Goal: Information Seeking & Learning: Find specific page/section

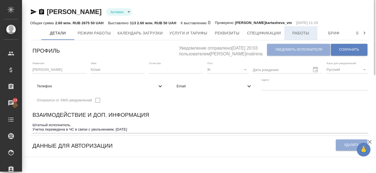
click at [305, 37] on button "Работы" at bounding box center [300, 33] width 33 height 14
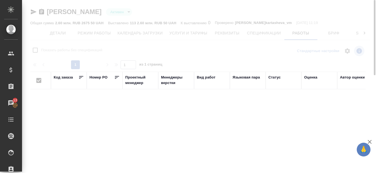
checkbox input "false"
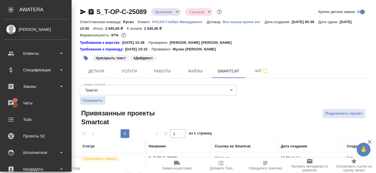
scroll to position [28, 0]
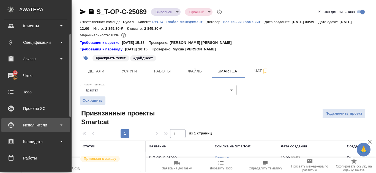
click at [40, 129] on div "Исполнители" at bounding box center [35, 125] width 69 height 14
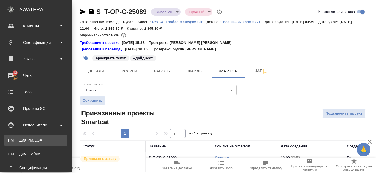
click at [42, 139] on div "Для PM/LQA" at bounding box center [36, 140] width 58 height 6
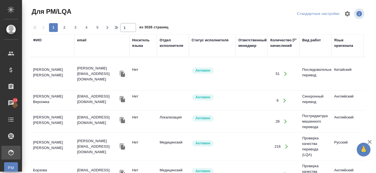
click at [39, 44] on div "ФИО" at bounding box center [52, 45] width 39 height 17
click at [38, 41] on div "ФИО" at bounding box center [37, 40] width 9 height 6
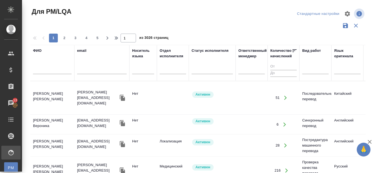
click at [37, 70] on input "text" at bounding box center [52, 70] width 39 height 7
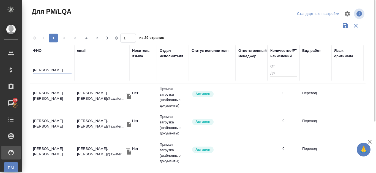
scroll to position [538, 0]
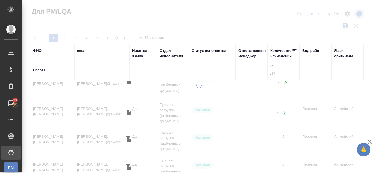
click at [53, 69] on input "ПоповаЕ" at bounding box center [52, 70] width 39 height 7
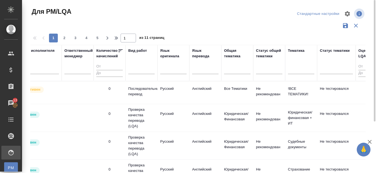
scroll to position [251, 174]
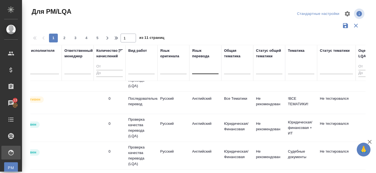
type input "Попова Е"
click at [203, 69] on div at bounding box center [205, 69] width 26 height 8
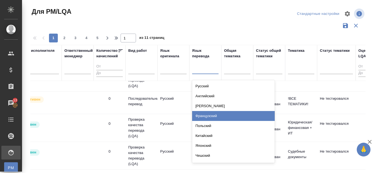
click at [210, 113] on div "Французский" at bounding box center [233, 116] width 83 height 10
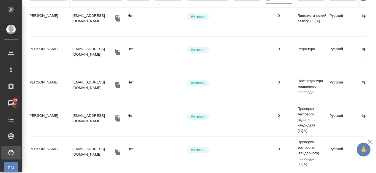
scroll to position [253, 0]
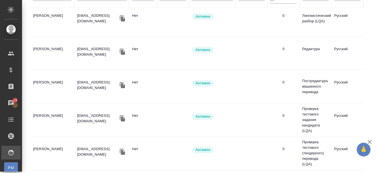
click at [53, 11] on td "Попова Евгения" at bounding box center [52, 19] width 44 height 19
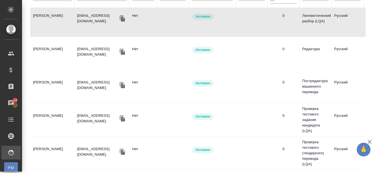
click at [55, 12] on td "Попова Евгения" at bounding box center [52, 19] width 44 height 19
click at [55, 11] on td "Попова Евгения" at bounding box center [52, 19] width 44 height 19
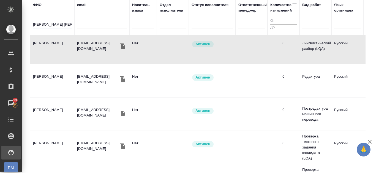
drag, startPoint x: 54, startPoint y: 23, endPoint x: 32, endPoint y: 24, distance: 21.5
click at [32, 24] on th "ФИО Попова Е" at bounding box center [52, 17] width 44 height 36
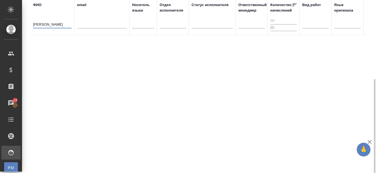
scroll to position [73, 0]
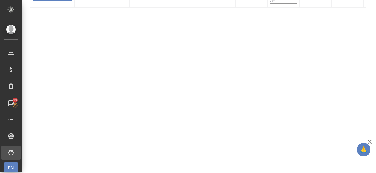
type input "Стрельникова"
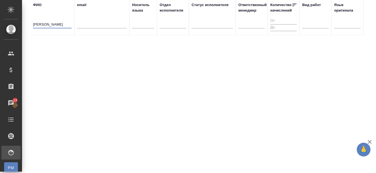
scroll to position [0, 0]
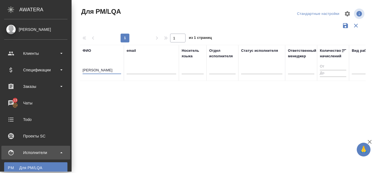
click at [30, 152] on div "Исполнители" at bounding box center [35, 152] width 63 height 8
click at [31, 153] on div "Исполнители" at bounding box center [35, 152] width 63 height 8
click at [36, 166] on div "Для PM/LQA" at bounding box center [36, 168] width 58 height 6
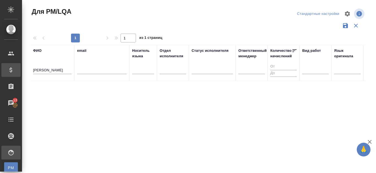
drag, startPoint x: 61, startPoint y: 69, endPoint x: 23, endPoint y: 68, distance: 38.0
click at [21, 66] on div ".cls-1 fill:#fff; AWATERA Kanataeva Ekaterina Клиенты Спецификации Заказы 13 Ча…" at bounding box center [188, 86] width 376 height 173
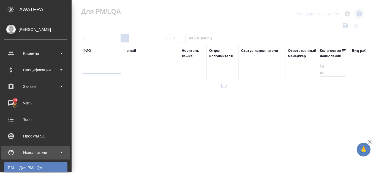
click at [45, 164] on link "PM Для PM/LQA" at bounding box center [35, 167] width 63 height 11
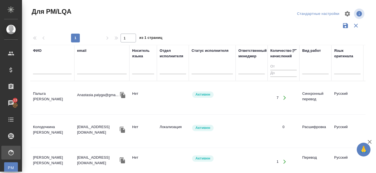
click at [37, 70] on input "text" at bounding box center [52, 70] width 39 height 7
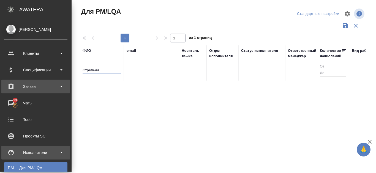
type input "Стрельни"
click at [47, 86] on div "Заказы" at bounding box center [35, 86] width 63 height 8
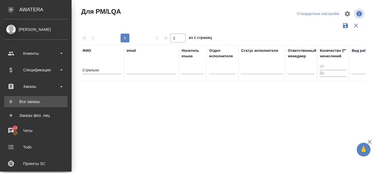
click at [42, 101] on div "Все заказы" at bounding box center [36, 102] width 58 height 6
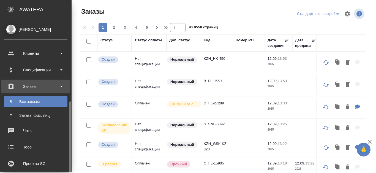
scroll to position [55, 0]
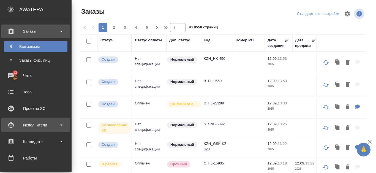
click at [41, 127] on div "Исполнители" at bounding box center [35, 125] width 63 height 8
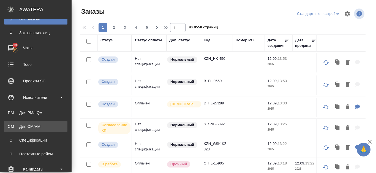
scroll to position [138, 0]
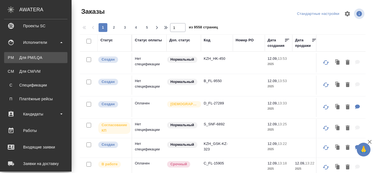
click at [56, 59] on div "Для PM/LQA" at bounding box center [36, 58] width 58 height 6
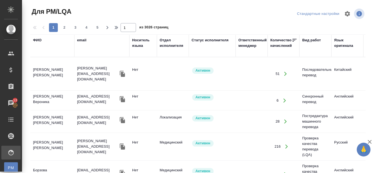
click at [40, 41] on div "ФИО" at bounding box center [37, 40] width 9 height 6
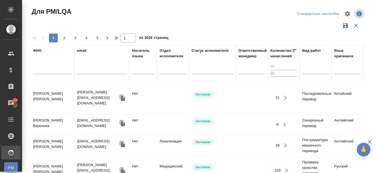
click at [43, 71] on input "text" at bounding box center [52, 70] width 39 height 7
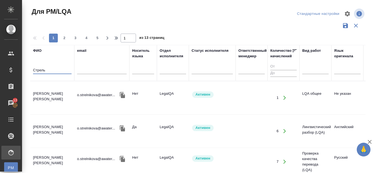
type input "Стрель"
click at [59, 94] on td "Стрельникова Ольга Эрнестовна" at bounding box center [52, 97] width 44 height 19
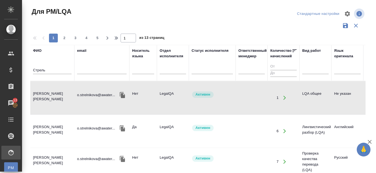
click at [59, 93] on td "Стрельникова Ольга Эрнестовна" at bounding box center [52, 97] width 44 height 19
click at [51, 93] on td "Стрельникова Ольга Эрнестовна" at bounding box center [52, 97] width 44 height 19
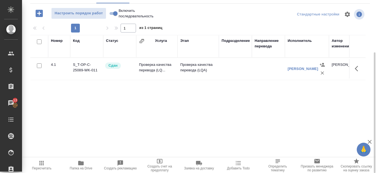
scroll to position [20, 0]
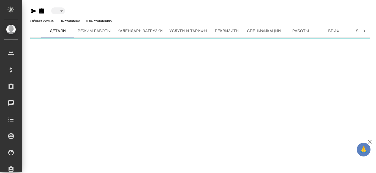
type input "active"
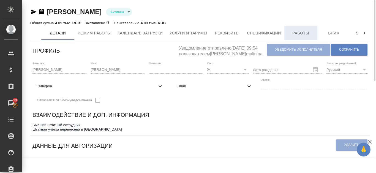
click at [289, 32] on span "Работы" at bounding box center [301, 33] width 26 height 7
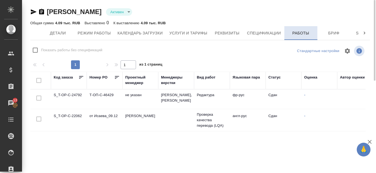
checkbox input "false"
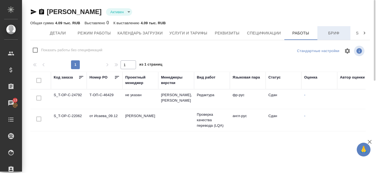
click at [332, 37] on button "Бриф" at bounding box center [334, 33] width 33 height 14
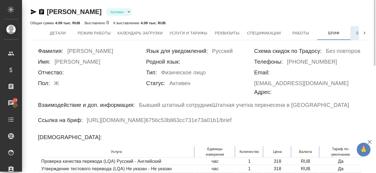
click at [355, 32] on span "Smartcat" at bounding box center [367, 33] width 26 height 7
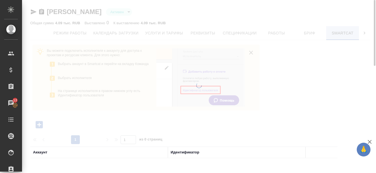
scroll to position [0, 25]
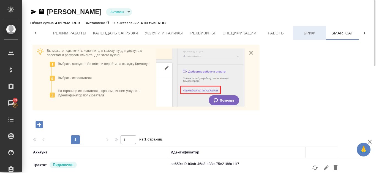
click at [311, 34] on span "Бриф" at bounding box center [309, 33] width 26 height 7
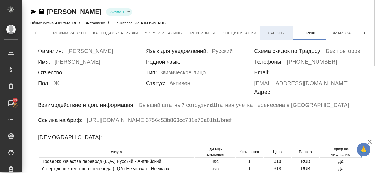
click at [284, 33] on span "Работы" at bounding box center [276, 33] width 26 height 7
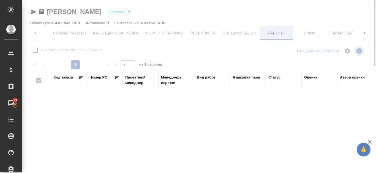
checkbox input "false"
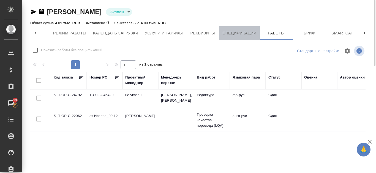
click at [229, 33] on span "Спецификации" at bounding box center [240, 33] width 34 height 7
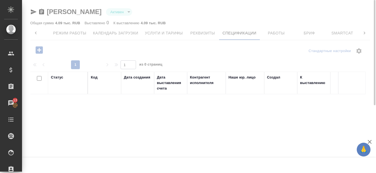
click at [309, 33] on div at bounding box center [199, 86] width 354 height 173
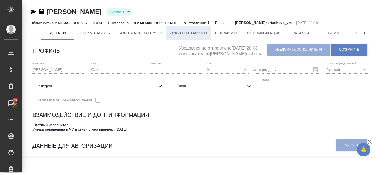
click at [206, 33] on span "Услуги и тарифы" at bounding box center [188, 33] width 38 height 7
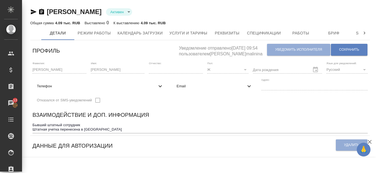
click at [40, 12] on icon "button" at bounding box center [41, 12] width 5 height 6
click at [190, 33] on span "Услуги и тарифы" at bounding box center [188, 33] width 38 height 7
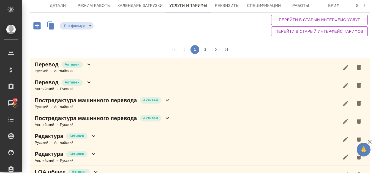
scroll to position [366, 0]
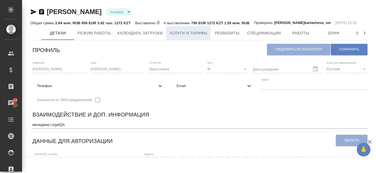
click at [187, 37] on span "Услуги и тарифы" at bounding box center [188, 33] width 38 height 7
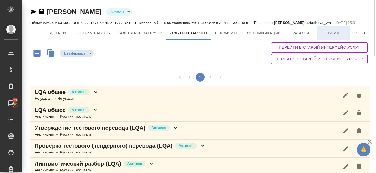
click at [325, 37] on span "Бриф" at bounding box center [334, 33] width 26 height 7
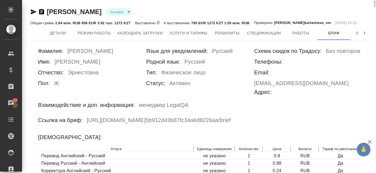
click at [42, 12] on icon "button" at bounding box center [41, 12] width 5 height 6
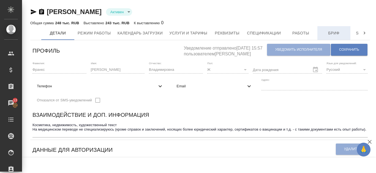
click at [332, 29] on button "Бриф" at bounding box center [334, 33] width 33 height 14
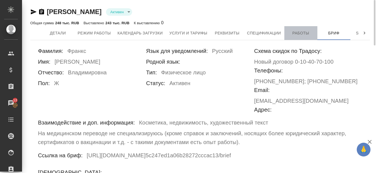
click at [291, 32] on span "Работы" at bounding box center [301, 33] width 26 height 7
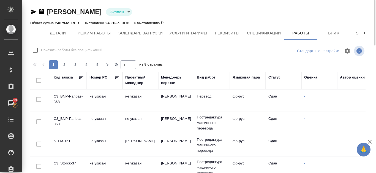
checkbox input "false"
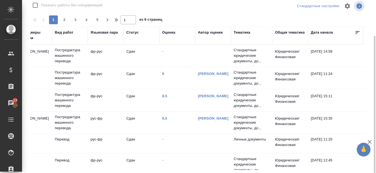
scroll to position [220, 145]
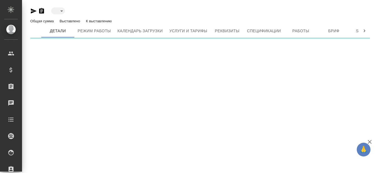
type input "active"
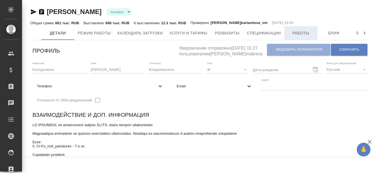
click at [299, 32] on span "Работы" at bounding box center [301, 33] width 26 height 7
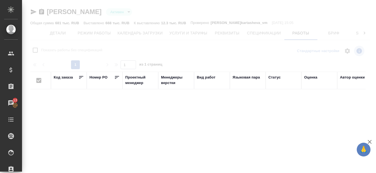
checkbox input "false"
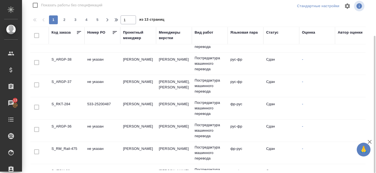
scroll to position [413, 0]
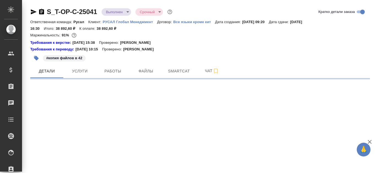
select select "RU"
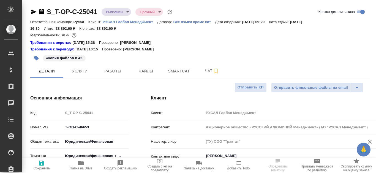
type textarea "x"
type input "Авдеенко Кирилл"
type input "Журавлева Александра"
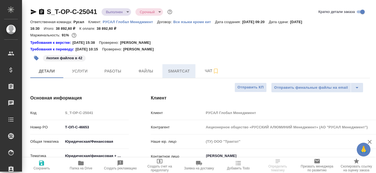
click at [194, 69] on button "Smartcat" at bounding box center [178, 71] width 33 height 14
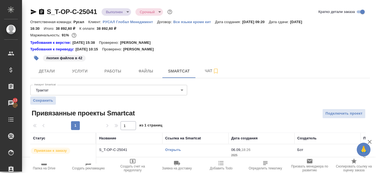
click at [178, 148] on link "Открыть" at bounding box center [173, 150] width 16 height 4
click at [34, 10] on icon "button" at bounding box center [33, 12] width 7 height 7
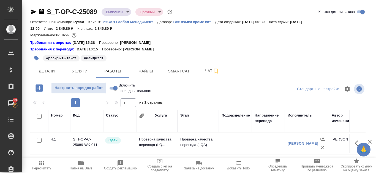
scroll to position [20, 0]
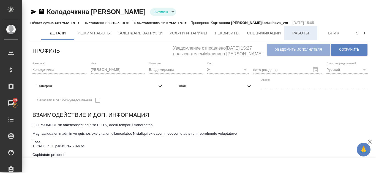
click at [288, 31] on span "Работы" at bounding box center [301, 33] width 26 height 7
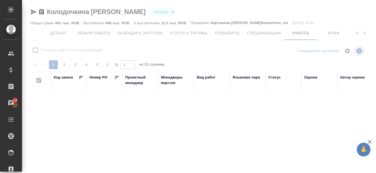
checkbox input "false"
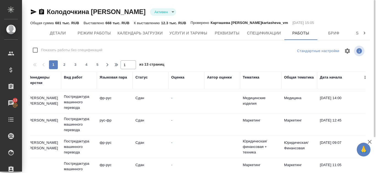
scroll to position [186, 133]
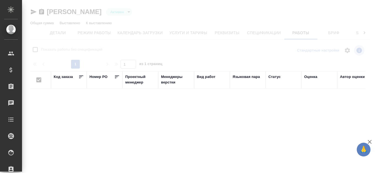
type input "active"
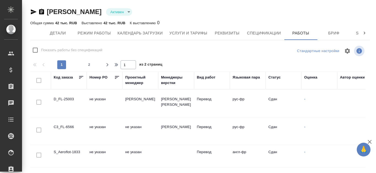
checkbox input "false"
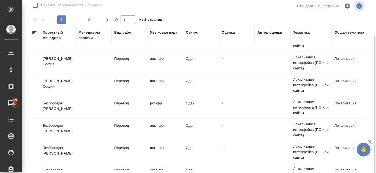
scroll to position [138, 34]
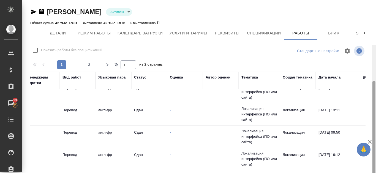
scroll to position [45, 0]
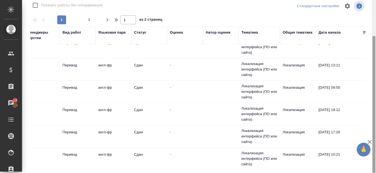
drag, startPoint x: 376, startPoint y: 101, endPoint x: 376, endPoint y: 124, distance: 23.7
click at [376, 124] on div at bounding box center [374, 86] width 4 height 173
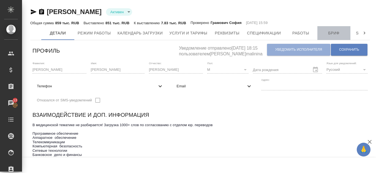
click at [335, 34] on span "Бриф" at bounding box center [334, 33] width 26 height 7
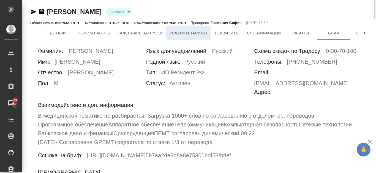
click at [191, 32] on span "Услуги и тарифы" at bounding box center [188, 33] width 38 height 7
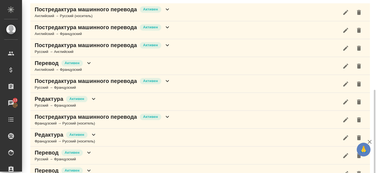
scroll to position [133, 0]
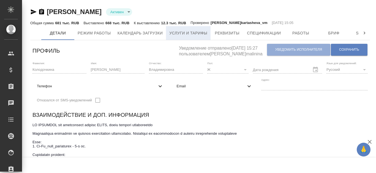
click at [171, 31] on span "Услуги и тарифы" at bounding box center [188, 33] width 38 height 7
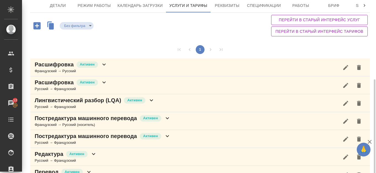
scroll to position [61, 0]
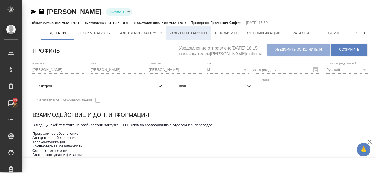
click at [185, 34] on span "Услуги и тарифы" at bounding box center [188, 33] width 38 height 7
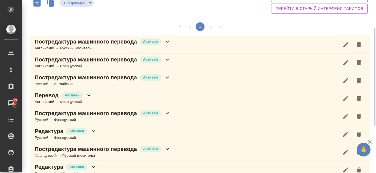
scroll to position [105, 0]
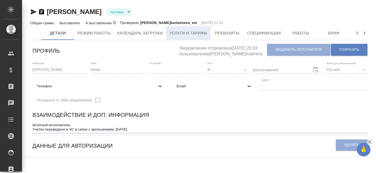
click at [201, 34] on span "Услуги и тарифы" at bounding box center [188, 33] width 38 height 7
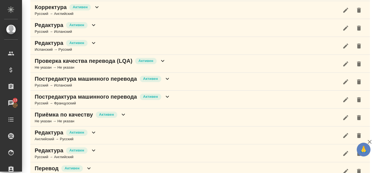
scroll to position [366, 0]
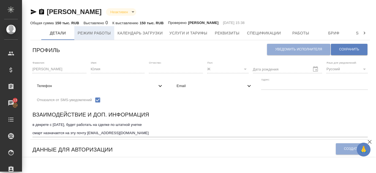
click at [106, 34] on span "Режим работы" at bounding box center [94, 33] width 33 height 7
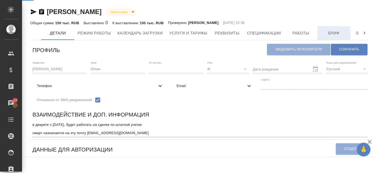
click at [340, 28] on button "Бриф" at bounding box center [334, 33] width 33 height 14
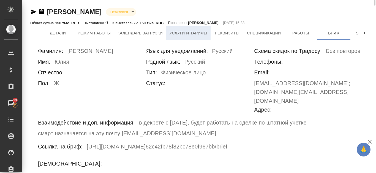
click at [175, 30] on span "Услуги и тарифы" at bounding box center [188, 33] width 38 height 7
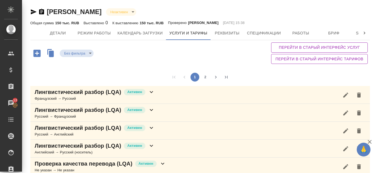
scroll to position [138, 0]
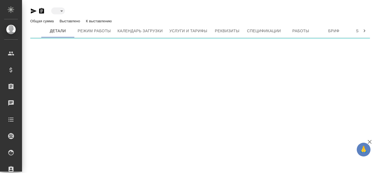
type input "active"
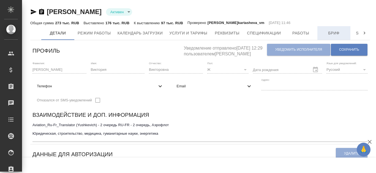
click at [336, 31] on span "Бриф" at bounding box center [334, 33] width 26 height 7
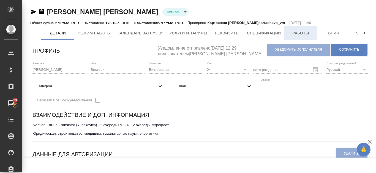
click at [294, 32] on span "Работы" at bounding box center [301, 33] width 26 height 7
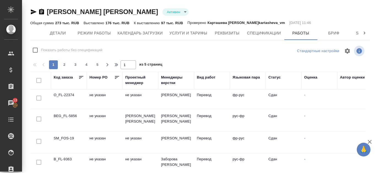
checkbox input "false"
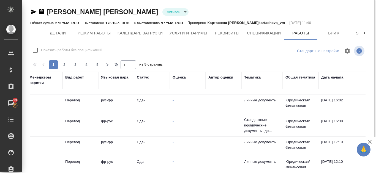
scroll to position [0, 132]
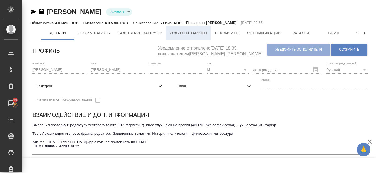
click at [195, 32] on span "Услуги и тарифы" at bounding box center [188, 33] width 38 height 7
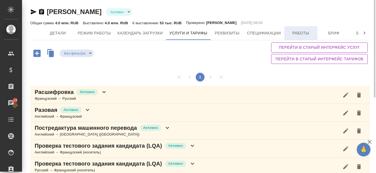
click at [301, 31] on span "Работы" at bounding box center [301, 33] width 26 height 7
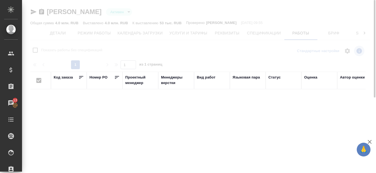
checkbox input "false"
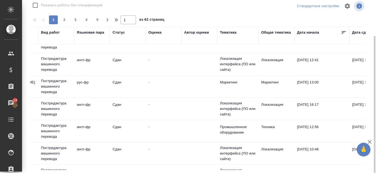
scroll to position [193, 156]
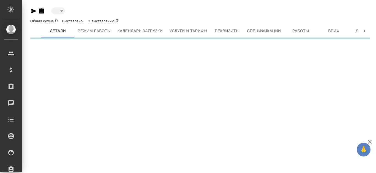
type input "active"
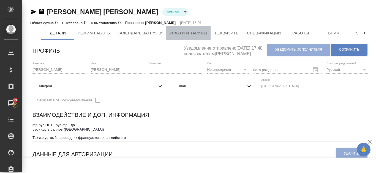
click at [186, 33] on span "Услуги и тарифы" at bounding box center [188, 33] width 38 height 7
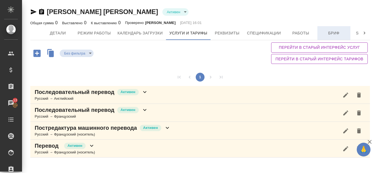
click at [328, 28] on button "Бриф" at bounding box center [334, 33] width 33 height 14
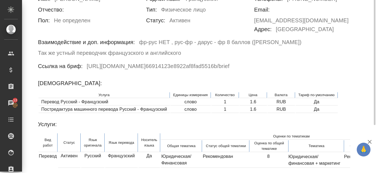
scroll to position [35, 0]
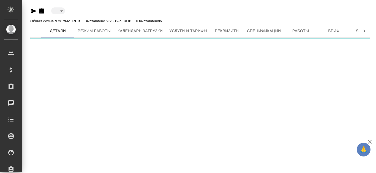
type input "inactive"
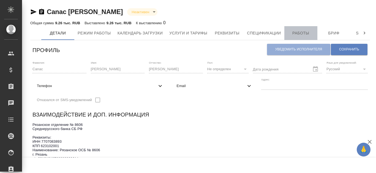
click at [302, 29] on button "Работы" at bounding box center [300, 33] width 33 height 14
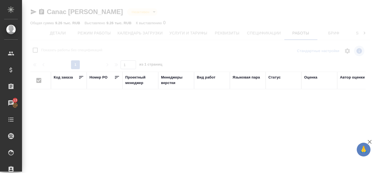
checkbox input "false"
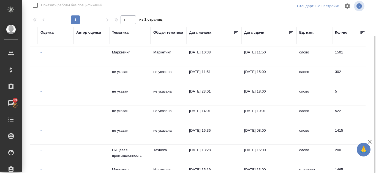
scroll to position [0, 264]
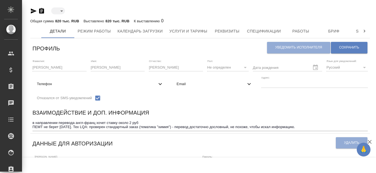
type input "active"
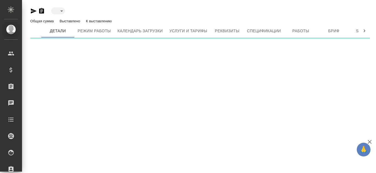
type input "active"
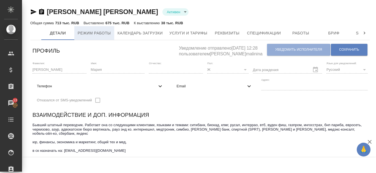
click at [104, 35] on span "Режим работы" at bounding box center [94, 33] width 33 height 7
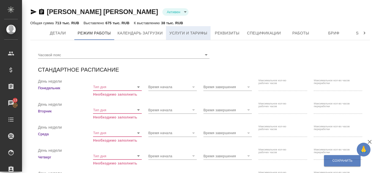
click at [191, 31] on span "Услуги и тарифы" at bounding box center [188, 33] width 38 height 7
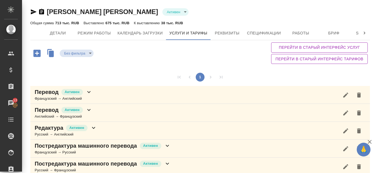
scroll to position [28, 0]
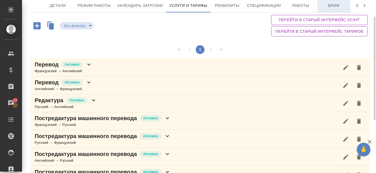
click at [325, 5] on span "Бриф" at bounding box center [334, 5] width 26 height 7
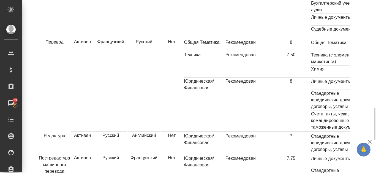
scroll to position [716, 0]
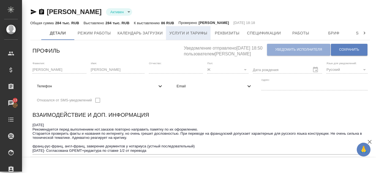
click at [197, 34] on span "Услуги и тарифы" at bounding box center [188, 33] width 38 height 7
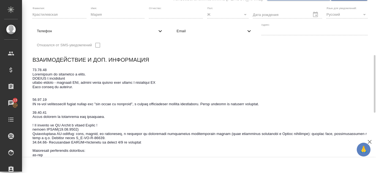
scroll to position [83, 0]
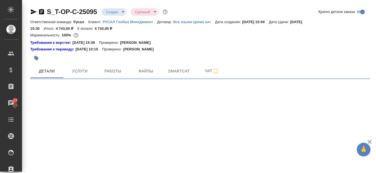
select select "RU"
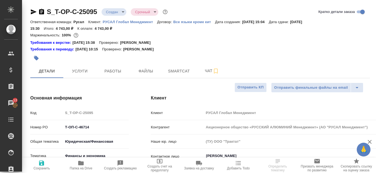
type textarea "x"
click at [75, 72] on span "Услуги" at bounding box center [80, 71] width 26 height 7
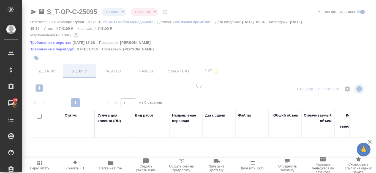
click at [137, 71] on div at bounding box center [199, 86] width 354 height 173
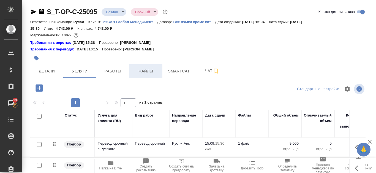
click at [137, 70] on span "Файлы" at bounding box center [146, 71] width 26 height 7
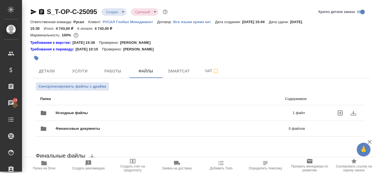
click at [248, 113] on p "1 файл" at bounding box center [247, 113] width 115 height 6
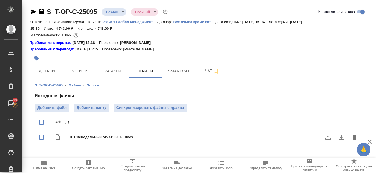
click at [341, 139] on icon "download" at bounding box center [341, 137] width 7 height 7
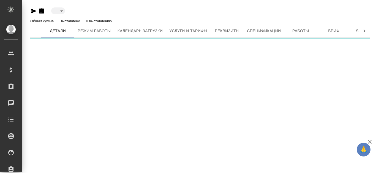
type input "active"
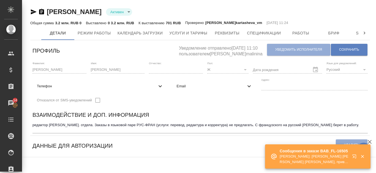
click at [325, 159] on p "[PERSON_NAME]: [PERSON_NAME] [PERSON_NAME] [PERSON_NAME], привет! в [DATE] с 10…" at bounding box center [314, 159] width 69 height 11
click at [324, 150] on p "Сообщения в заказе BAB_FL-16505" at bounding box center [314, 151] width 69 height 6
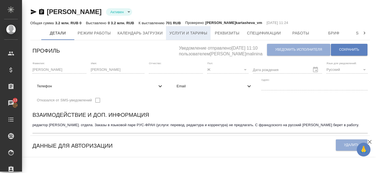
click at [198, 31] on span "Услуги и тарифы" at bounding box center [188, 33] width 38 height 7
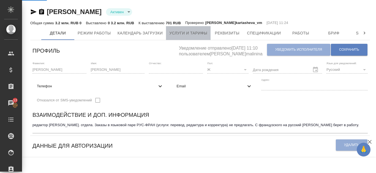
click at [199, 31] on span "Услуги и тарифы" at bounding box center [188, 33] width 38 height 7
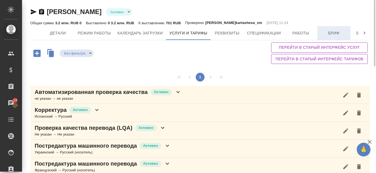
click at [328, 32] on span "Бриф" at bounding box center [334, 33] width 26 height 7
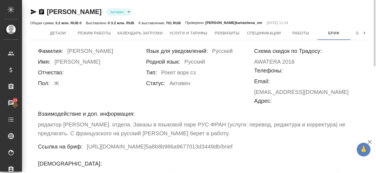
click at [96, 120] on h6 "редактор юр. отдела. Заказы в языковой паре РУС-ФРАН (услуги: перевод, редактур…" at bounding box center [200, 129] width 324 height 18
click at [301, 32] on span "Работы" at bounding box center [301, 33] width 26 height 7
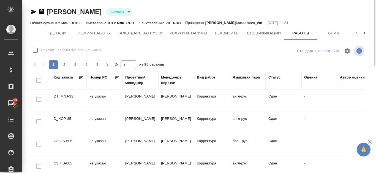
checkbox input "false"
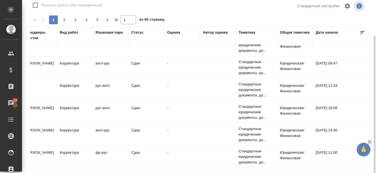
scroll to position [55, 180]
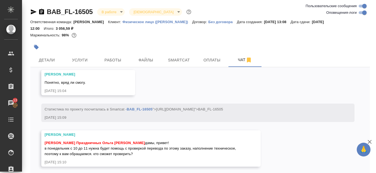
scroll to position [2052, 0]
click at [195, 156] on div "Пластинина Анастасия Праздничных Ольга Канатаева Екатерина дамы, привет! в поне…" at bounding box center [143, 148] width 197 height 18
click at [188, 157] on div "Пластинина Анастасия Праздничных Ольга Канатаева Екатерина дамы, привет! в поне…" at bounding box center [143, 148] width 197 height 18
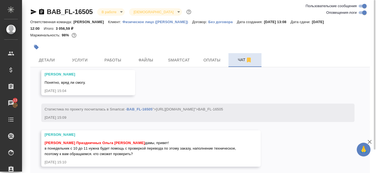
click at [241, 62] on span "Чат" at bounding box center [245, 59] width 26 height 7
click at [189, 157] on div "Пластинина Анастасия Праздничных Ольга Канатаева Екатерина дамы, привет! в поне…" at bounding box center [143, 148] width 197 height 18
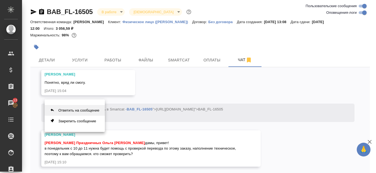
click at [88, 108] on button "Ответить на сообщение" at bounding box center [75, 110] width 60 height 11
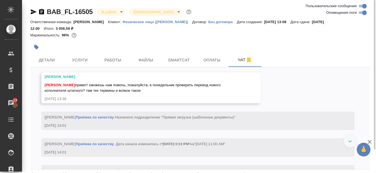
scroll to position [2058, 0]
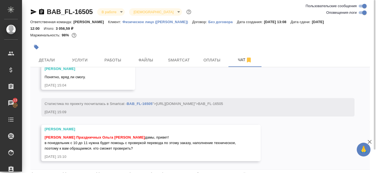
click at [121, 153] on div "Тарабановская Анастасия Пластинина Анастасия Праздничных Ольга Канатаева Екатер…" at bounding box center [143, 142] width 197 height 33
click at [117, 144] on span "Пластинина Анастасия Праздничных Ольга Канатаева Екатерина дамы, привет! в поне…" at bounding box center [141, 142] width 192 height 15
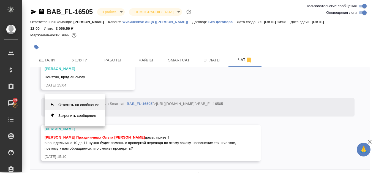
click at [93, 109] on button "Ответить на сообщение" at bounding box center [75, 104] width 60 height 11
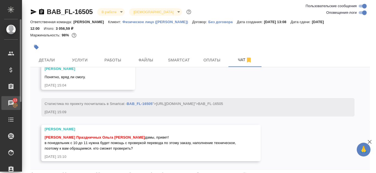
click at [11, 105] on div "Чаты" at bounding box center [4, 103] width 14 height 8
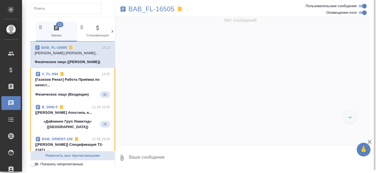
click at [92, 56] on p "Пластинина Анастасия Праздничных Ольга К..." at bounding box center [73, 53] width 76 height 6
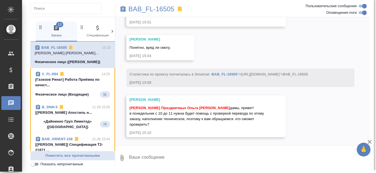
scroll to position [2150, 0]
click at [145, 154] on textarea at bounding box center [250, 157] width 242 height 19
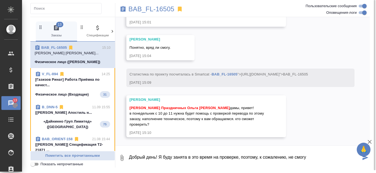
type textarea "Добрый день! Я буду занята в это время на проверке, поэтому, к сожалению, не см…"
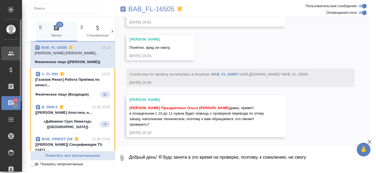
click at [18, 48] on div "Клиенты" at bounding box center [10, 54] width 19 height 14
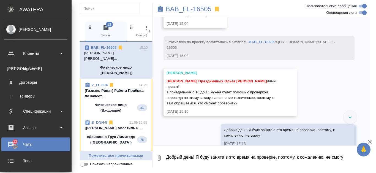
scroll to position [2193, 0]
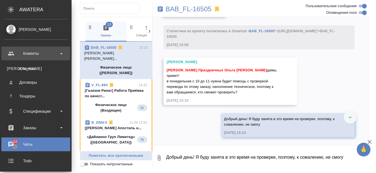
click at [39, 55] on div "Клиенты" at bounding box center [35, 53] width 63 height 8
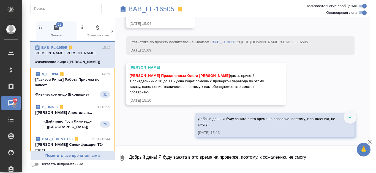
scroll to position [2138, 0]
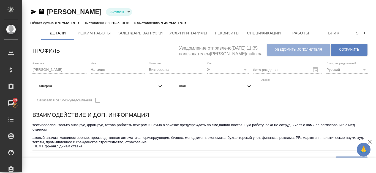
click at [95, 125] on textarea "тестировалась только англ-рус, фран-рус, готова работать вечером и ночью.о зака…" at bounding box center [199, 136] width 335 height 26
click at [305, 29] on button "Работы" at bounding box center [300, 33] width 33 height 14
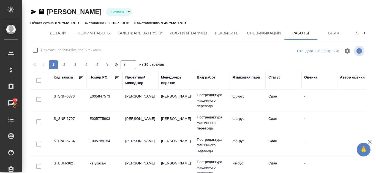
checkbox input "false"
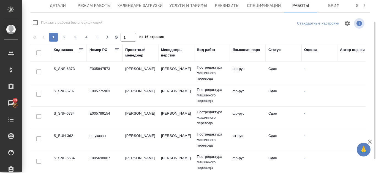
drag, startPoint x: 46, startPoint y: 171, endPoint x: 62, endPoint y: 171, distance: 16.0
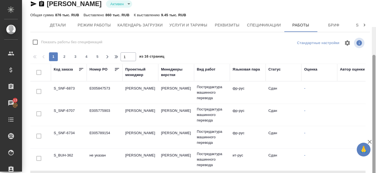
scroll to position [0, 0]
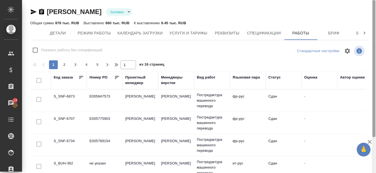
drag, startPoint x: 375, startPoint y: 70, endPoint x: 376, endPoint y: 33, distance: 36.6
click at [376, 33] on div at bounding box center [374, 86] width 4 height 173
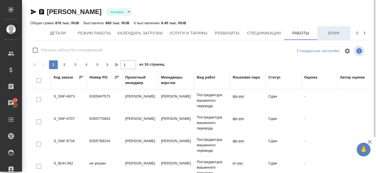
click at [340, 31] on span "Бриф" at bounding box center [334, 33] width 26 height 7
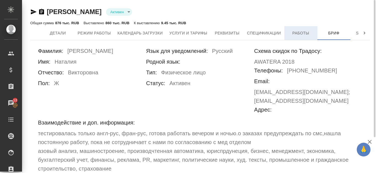
click at [289, 34] on span "Работы" at bounding box center [301, 33] width 26 height 7
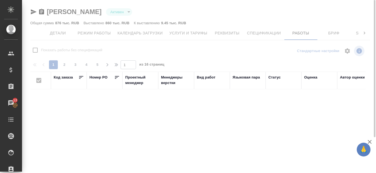
checkbox input "false"
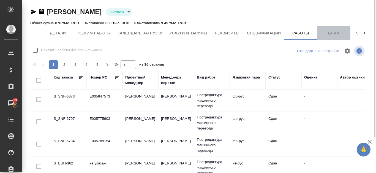
click at [324, 30] on span "Бриф" at bounding box center [334, 33] width 26 height 7
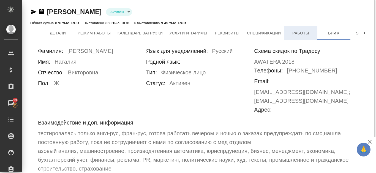
click at [304, 32] on span "Работы" at bounding box center [301, 33] width 26 height 7
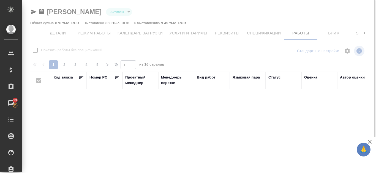
checkbox input "false"
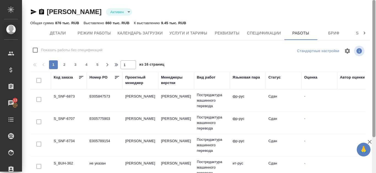
drag, startPoint x: 374, startPoint y: 72, endPoint x: 373, endPoint y: 32, distance: 39.9
click at [373, 32] on div at bounding box center [374, 68] width 3 height 137
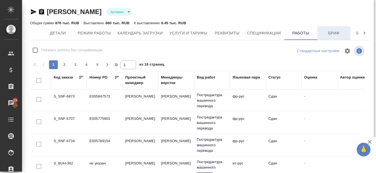
click at [327, 29] on button "Бриф" at bounding box center [334, 33] width 33 height 14
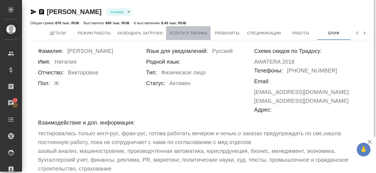
click at [194, 30] on span "Услуги и тарифы" at bounding box center [188, 33] width 38 height 7
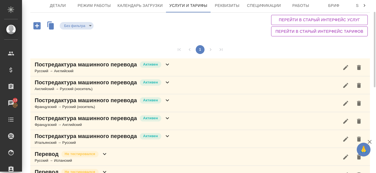
scroll to position [83, 0]
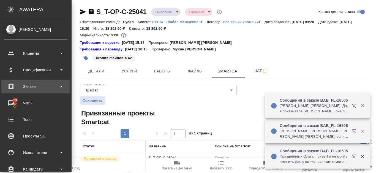
click at [41, 87] on div "Заказы" at bounding box center [35, 86] width 63 height 8
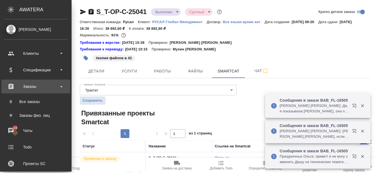
click at [38, 89] on div "Заказы" at bounding box center [35, 86] width 63 height 8
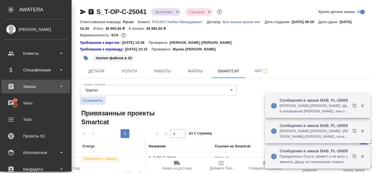
click at [38, 89] on div "Заказы" at bounding box center [35, 86] width 63 height 8
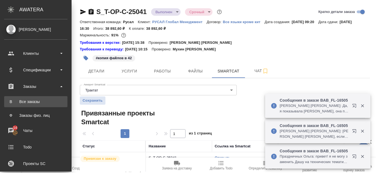
click at [39, 103] on div "Все заказы" at bounding box center [36, 102] width 58 height 6
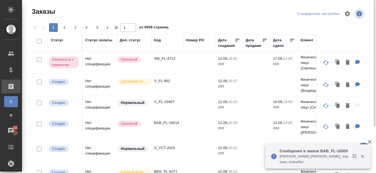
click at [197, 41] on div "Номер PO" at bounding box center [195, 40] width 18 height 6
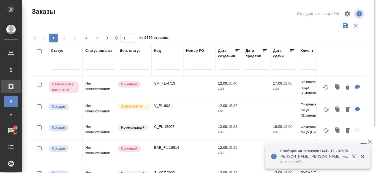
click at [195, 50] on div "Номер PO" at bounding box center [195, 51] width 18 height 6
click at [195, 50] on th "Номер PO" at bounding box center [199, 60] width 32 height 31
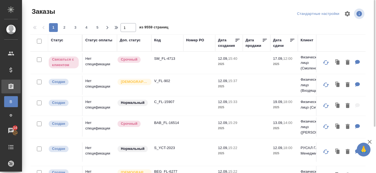
click at [195, 39] on div "Номер PO" at bounding box center [195, 40] width 18 height 6
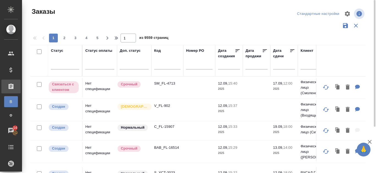
click at [191, 66] on input "text" at bounding box center [199, 66] width 26 height 7
paste input "Т-ОП-С-46681"
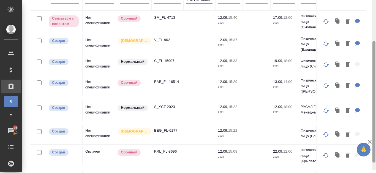
scroll to position [73, 0]
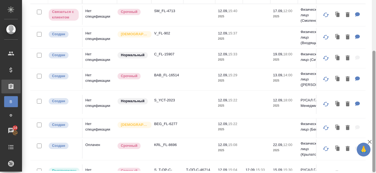
drag, startPoint x: 375, startPoint y: 88, endPoint x: 371, endPoint y: 87, distance: 3.9
click at [371, 87] on div "Заказы Стандартные настройки 1 2 3 4 5 1 из 9559 страниц Статус Статус оплаты Д…" at bounding box center [199, 86] width 354 height 173
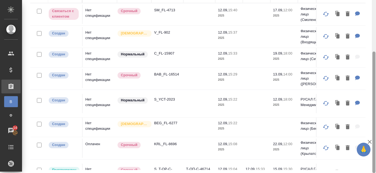
drag, startPoint x: 376, startPoint y: 91, endPoint x: 376, endPoint y: 67, distance: 24.2
click at [376, 67] on div at bounding box center [374, 86] width 4 height 173
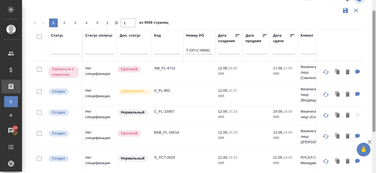
scroll to position [15, 0]
drag, startPoint x: 374, startPoint y: 75, endPoint x: 376, endPoint y: 34, distance: 41.1
click at [376, 34] on div at bounding box center [374, 86] width 4 height 173
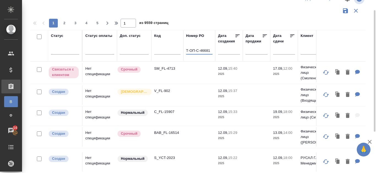
drag, startPoint x: 201, startPoint y: 50, endPoint x: 172, endPoint y: 48, distance: 29.2
click at [206, 49] on input "46681" at bounding box center [199, 51] width 26 height 7
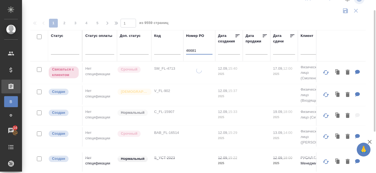
click at [206, 49] on input "46681" at bounding box center [199, 51] width 26 height 7
type input "46681"
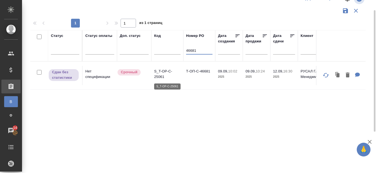
click at [166, 71] on p "S_T-OP-C-25061" at bounding box center [167, 74] width 26 height 11
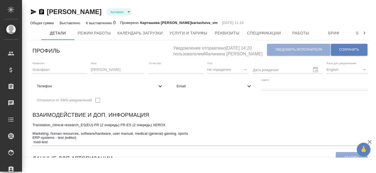
type input "SmartCATTrados 2011"
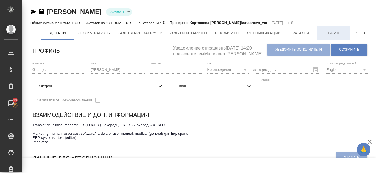
click at [340, 31] on span "Бриф" at bounding box center [334, 33] width 26 height 7
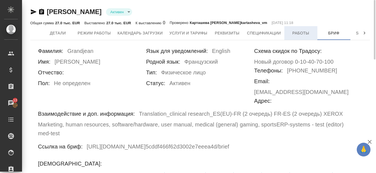
click at [309, 35] on span "Работы" at bounding box center [301, 33] width 26 height 7
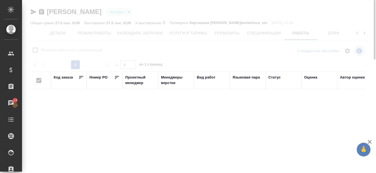
checkbox input "false"
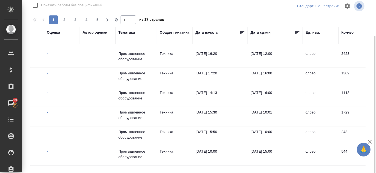
scroll to position [0, 257]
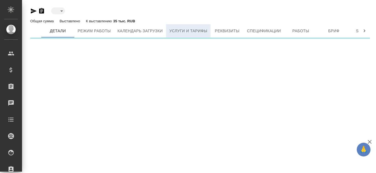
type input "active"
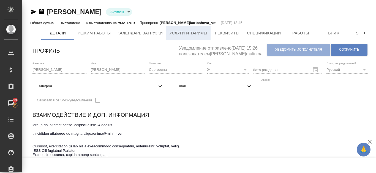
click at [186, 31] on span "Услуги и тарифы" at bounding box center [188, 33] width 38 height 7
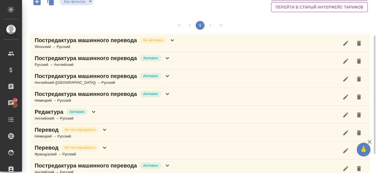
scroll to position [79, 0]
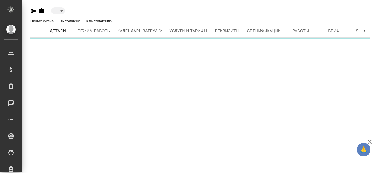
type input "active"
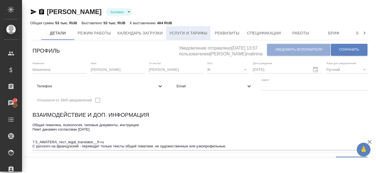
click at [191, 31] on span "Услуги и тарифы" at bounding box center [188, 33] width 38 height 7
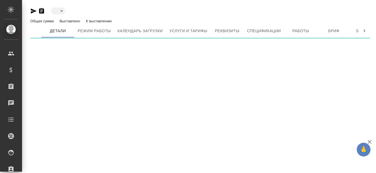
type input "active"
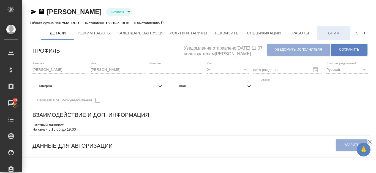
click at [331, 34] on span "Бриф" at bounding box center [334, 33] width 26 height 7
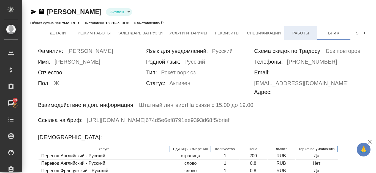
click at [291, 30] on span "Работы" at bounding box center [301, 33] width 26 height 7
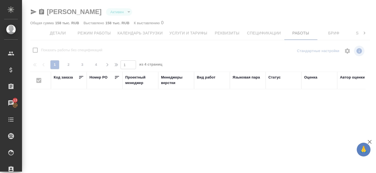
checkbox input "false"
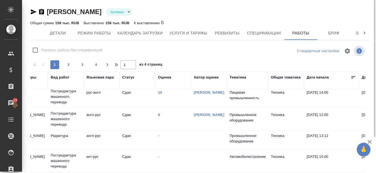
scroll to position [409, 146]
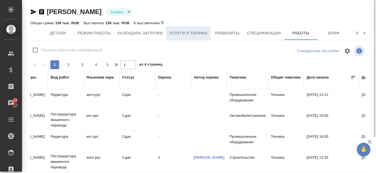
click at [184, 38] on button "Услуги и тарифы" at bounding box center [188, 33] width 45 height 14
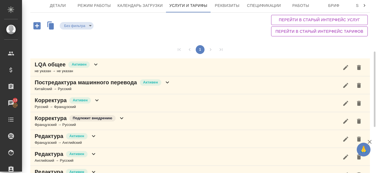
scroll to position [55, 0]
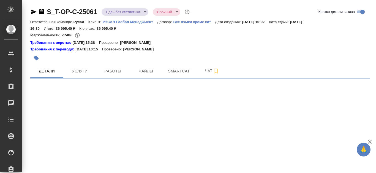
select select "RU"
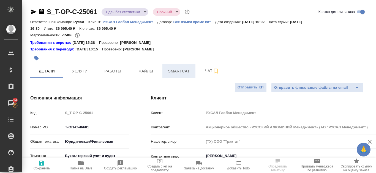
drag, startPoint x: 0, startPoint y: 0, endPoint x: 166, endPoint y: 71, distance: 180.2
click at [166, 71] on span "Smartcat" at bounding box center [179, 71] width 26 height 7
type input "[PERSON_NAME]"
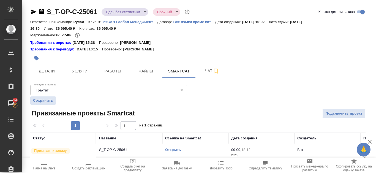
click at [178, 150] on link "Открыть" at bounding box center [173, 150] width 16 height 4
click at [178, 148] on link "Открыть" at bounding box center [173, 150] width 16 height 4
drag, startPoint x: 34, startPoint y: 11, endPoint x: 219, endPoint y: 0, distance: 186.0
click at [34, 11] on icon "button" at bounding box center [34, 11] width 6 height 5
